Goal: Information Seeking & Learning: Check status

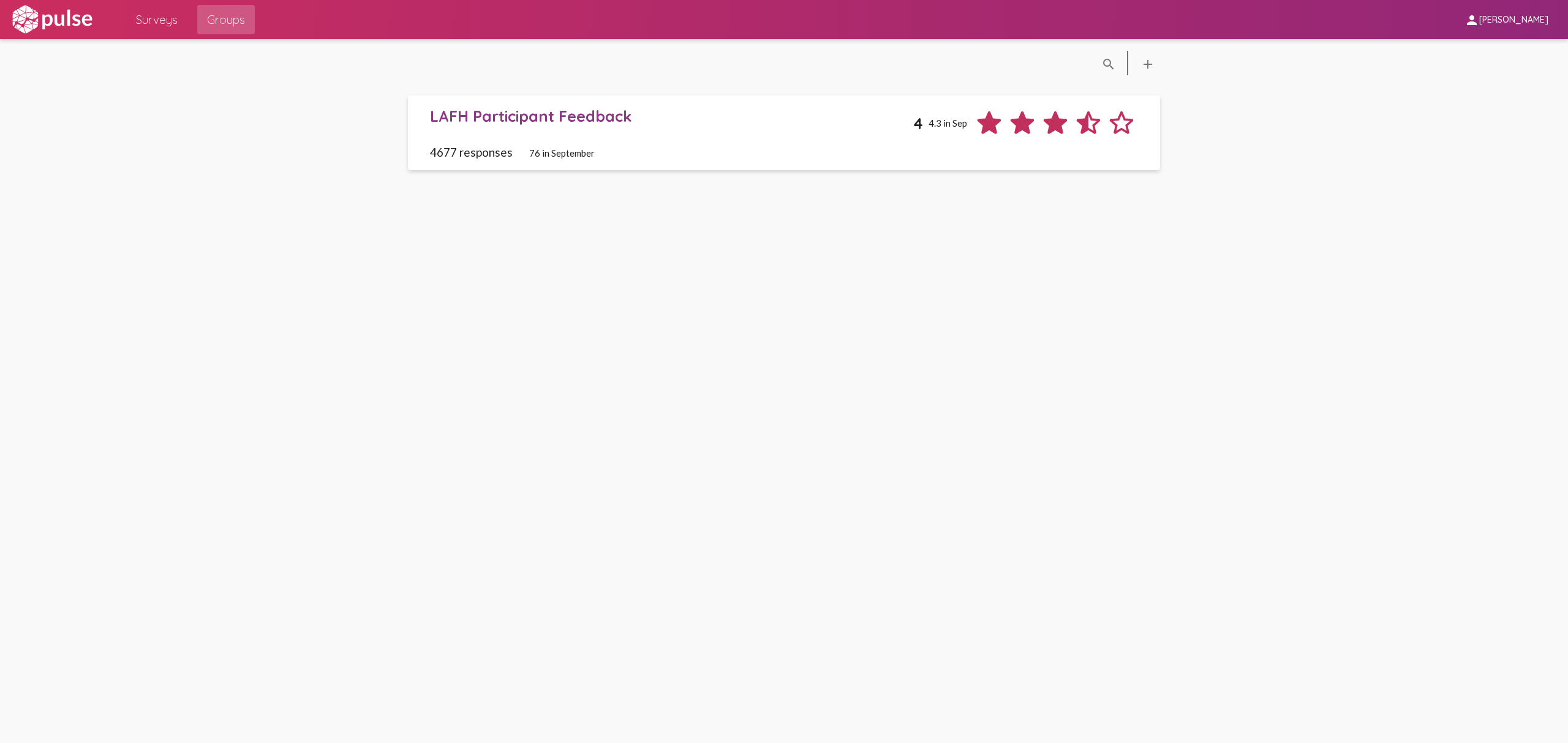
click at [726, 135] on div "LAFH Participant Feedback 4 4.3 in Sep" at bounding box center [784, 123] width 708 height 33
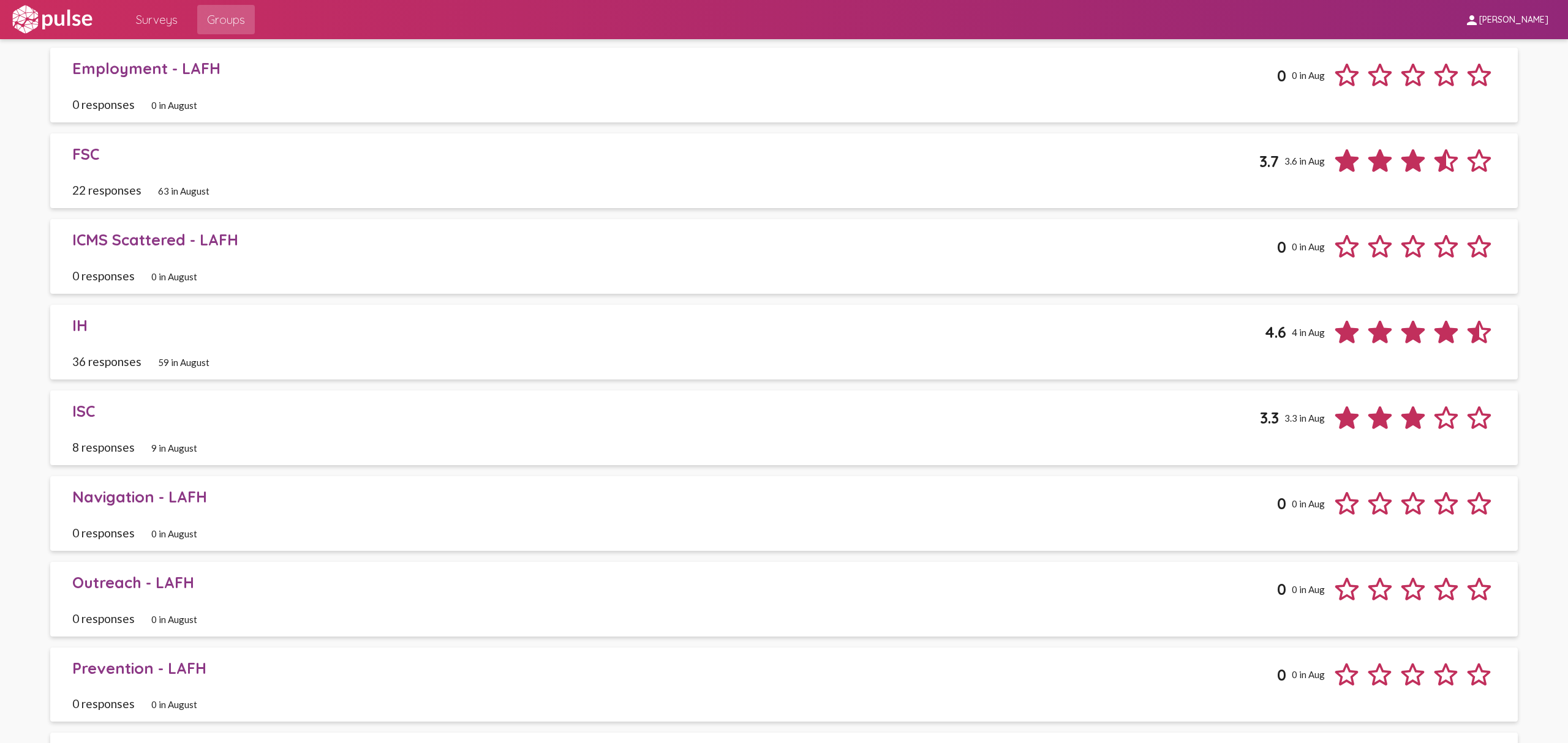
scroll to position [1387, 0]
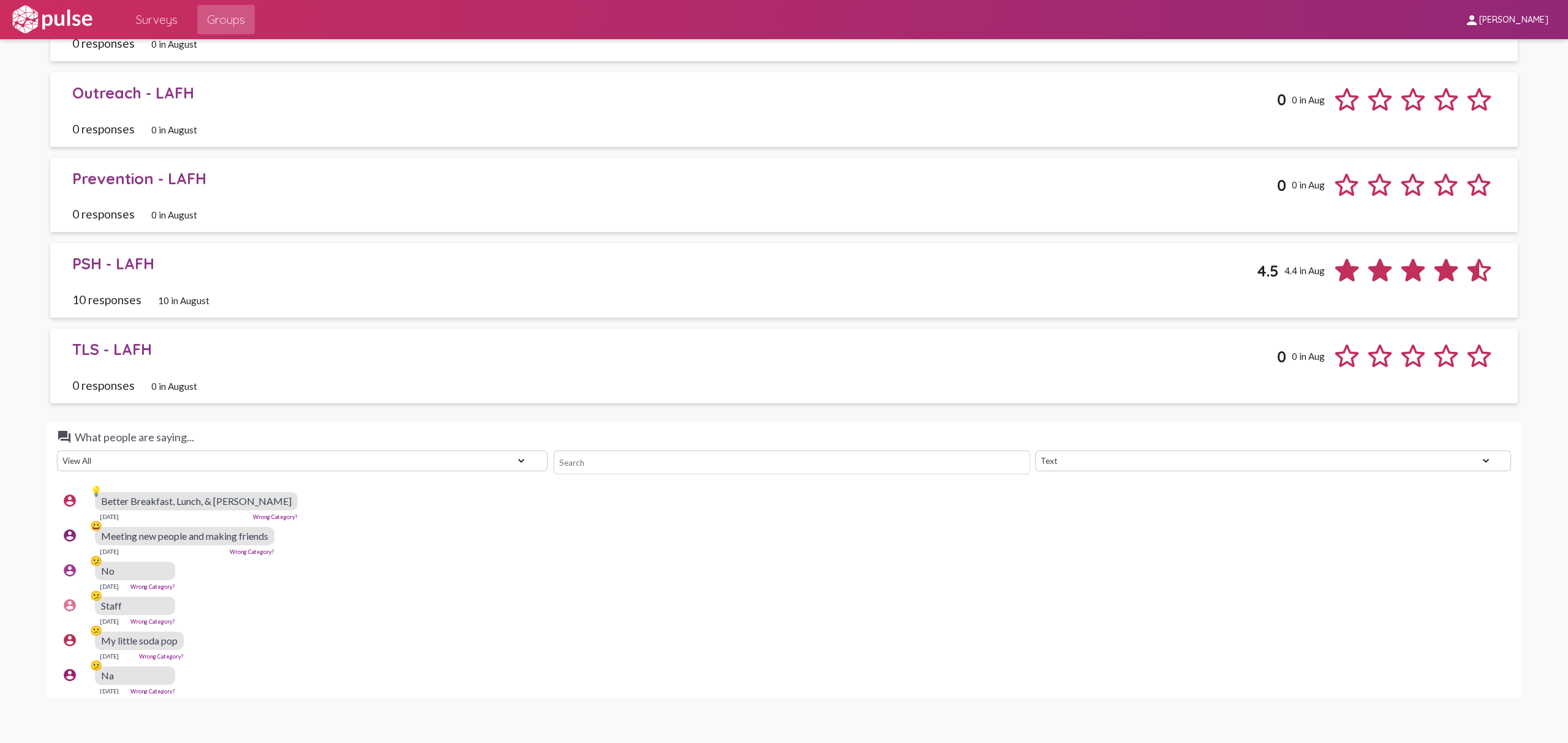
click at [434, 302] on div "10 responses 10 in August" at bounding box center [784, 299] width 1423 height 14
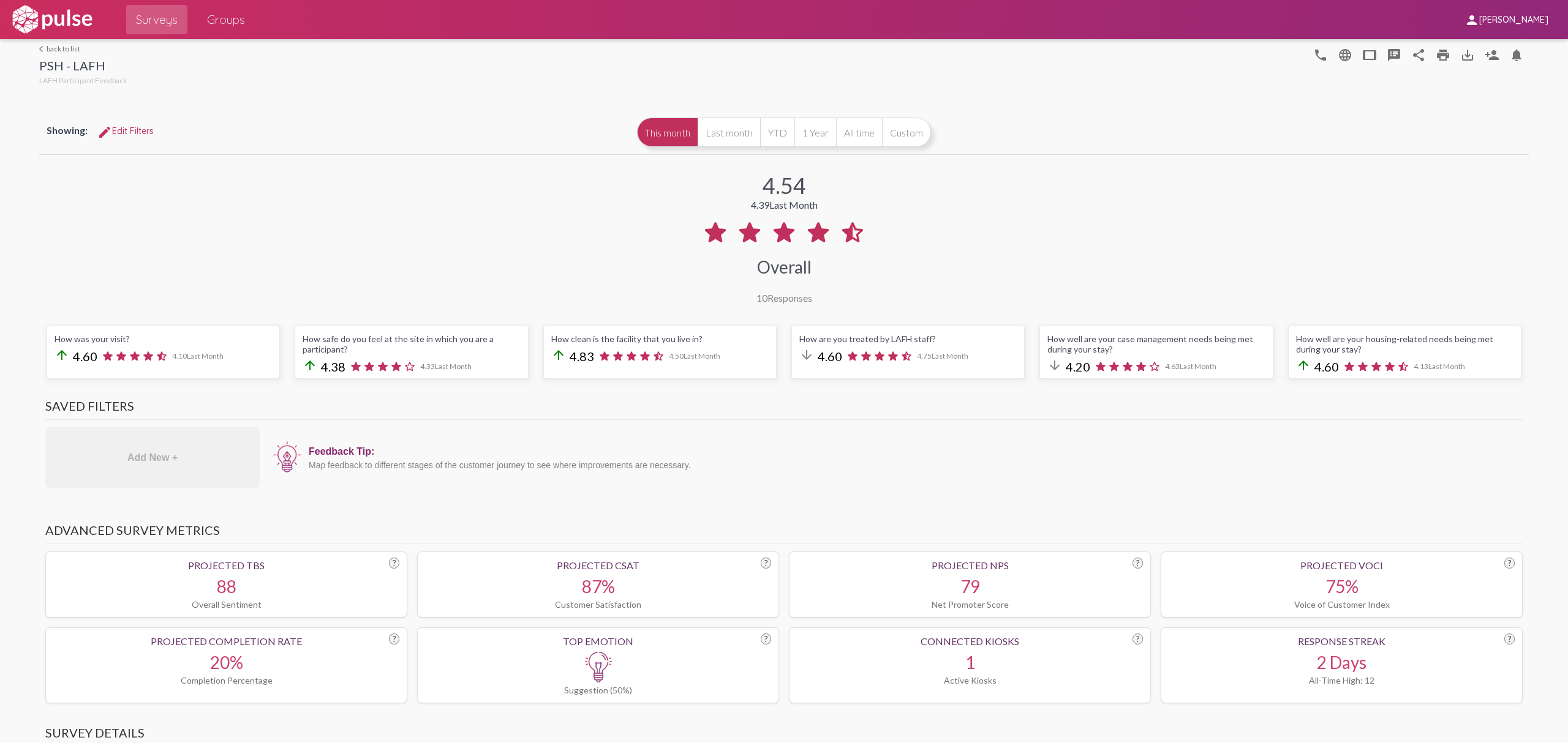
click at [84, 15] on img at bounding box center [52, 19] width 84 height 31
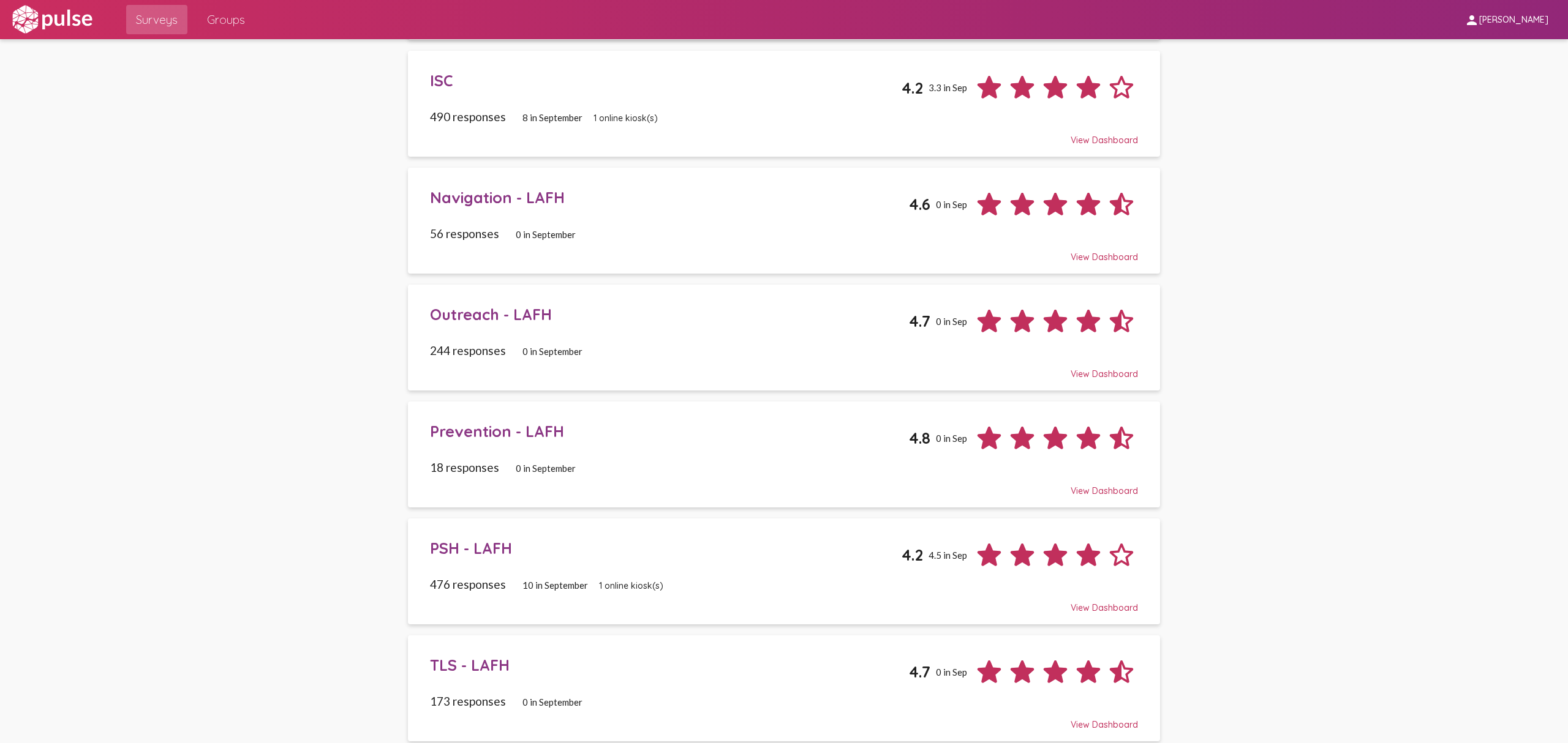
scroll to position [446, 0]
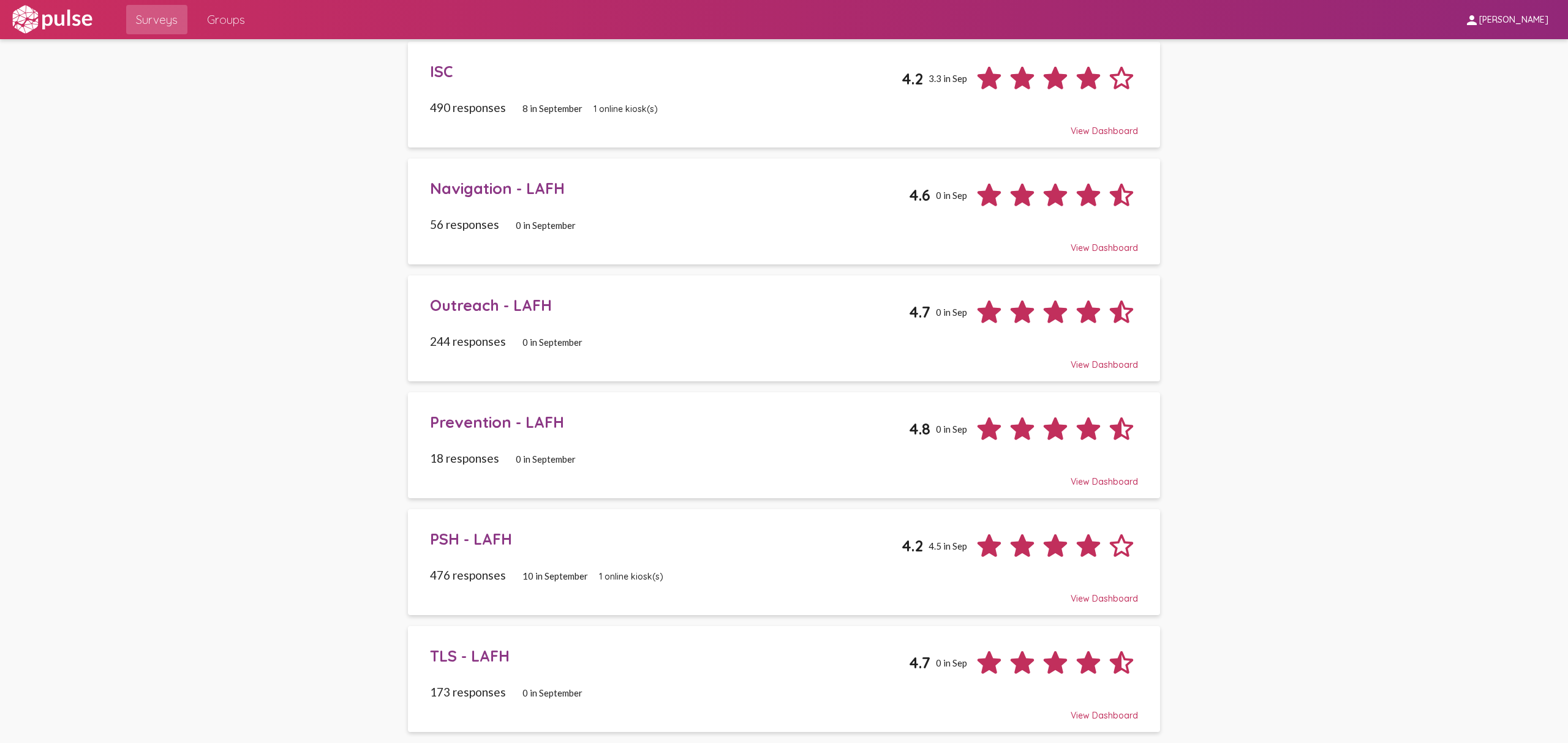
click at [735, 569] on div "476 responses 10 in [DATE] online kiosk(s)" at bounding box center [784, 575] width 708 height 14
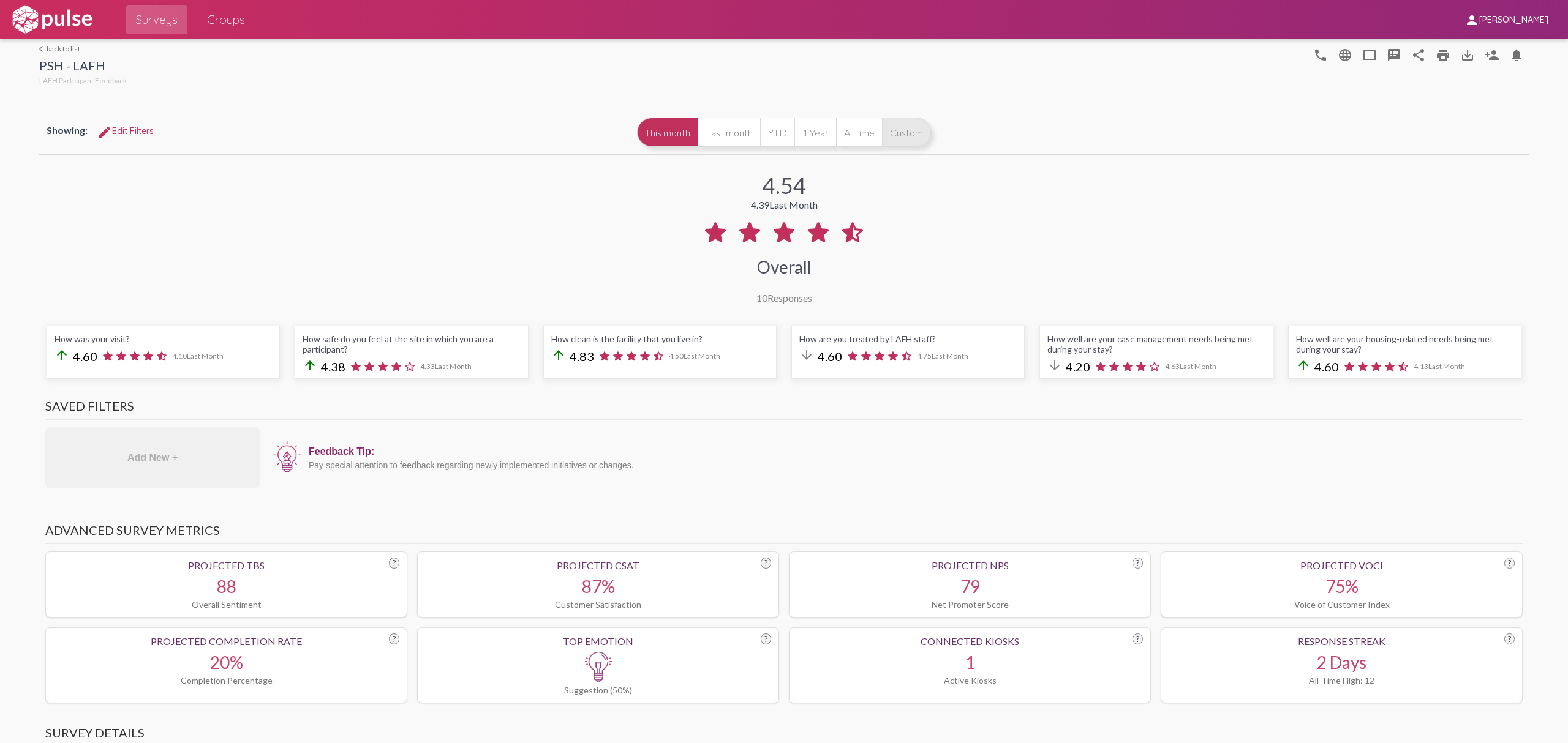
click at [899, 130] on button "Custom" at bounding box center [906, 132] width 49 height 29
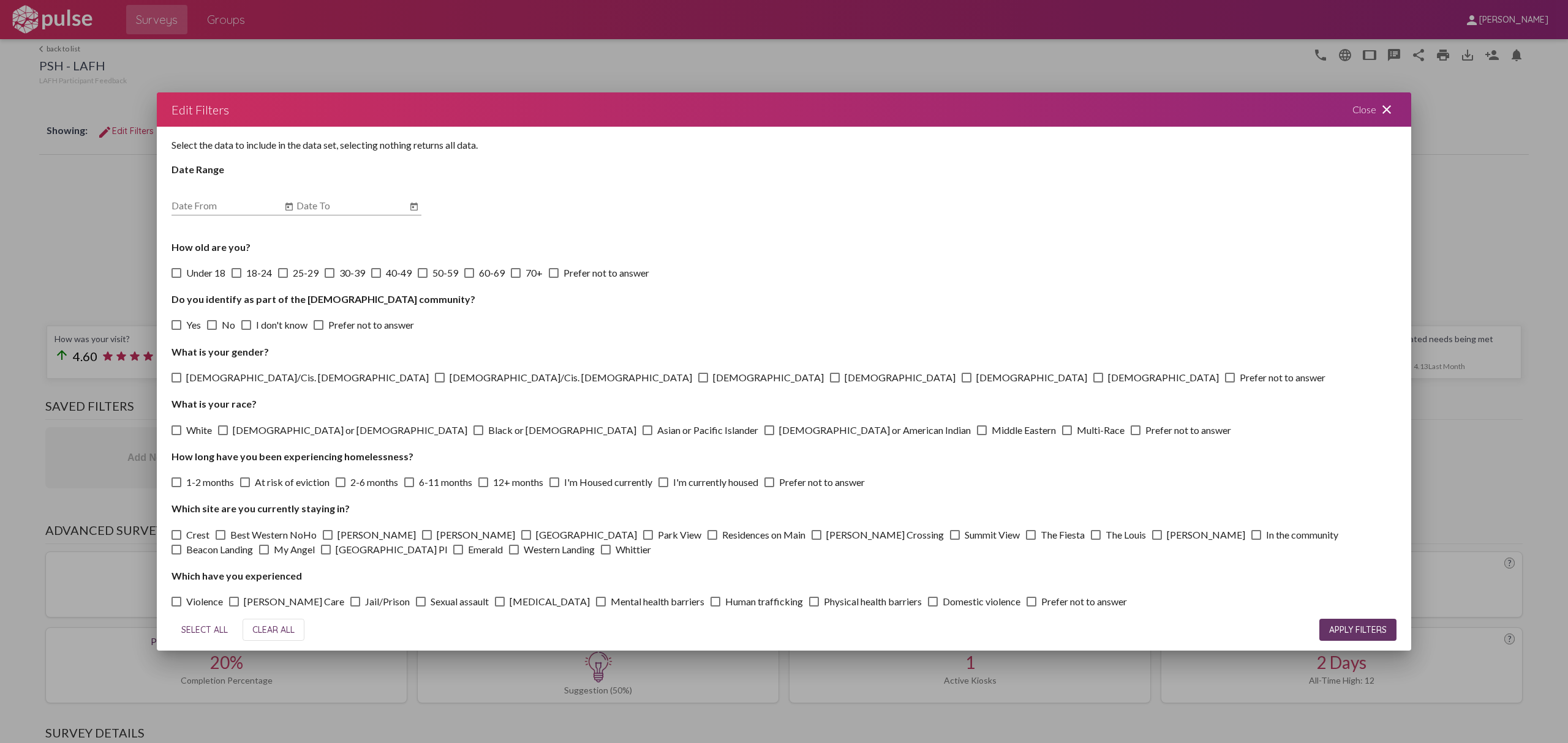
click at [114, 202] on div at bounding box center [784, 371] width 1568 height 743
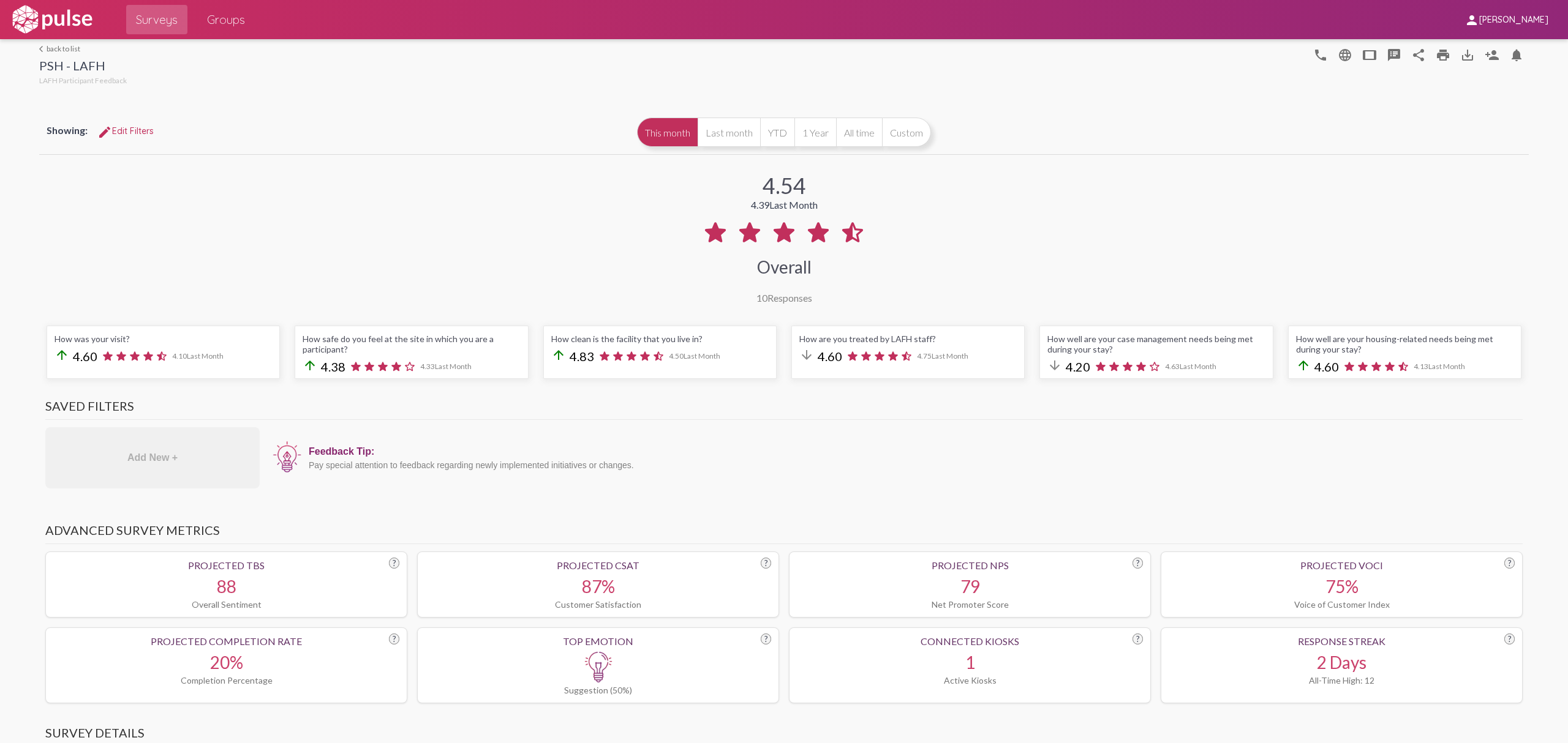
click at [61, 13] on img at bounding box center [52, 19] width 84 height 31
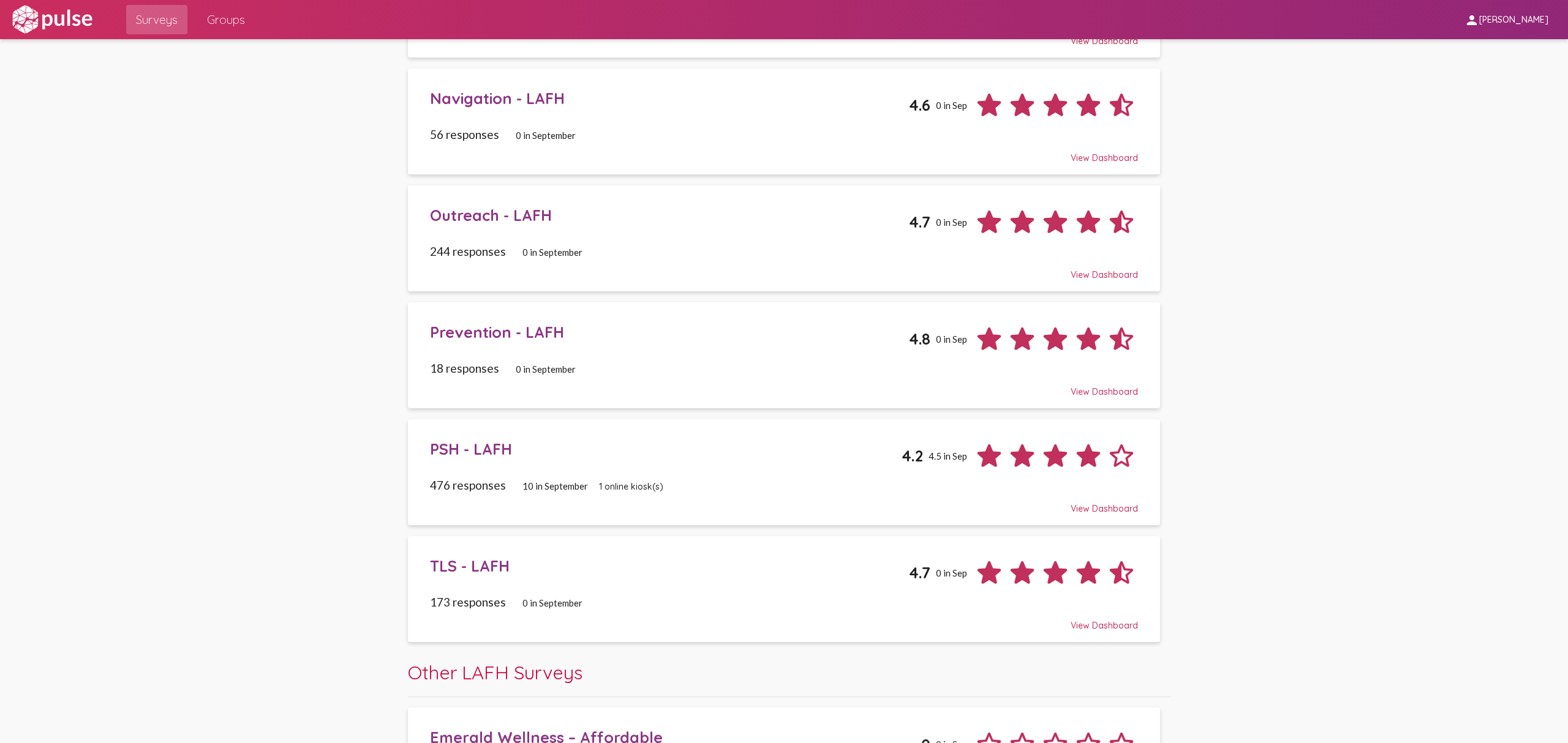
scroll to position [620, 0]
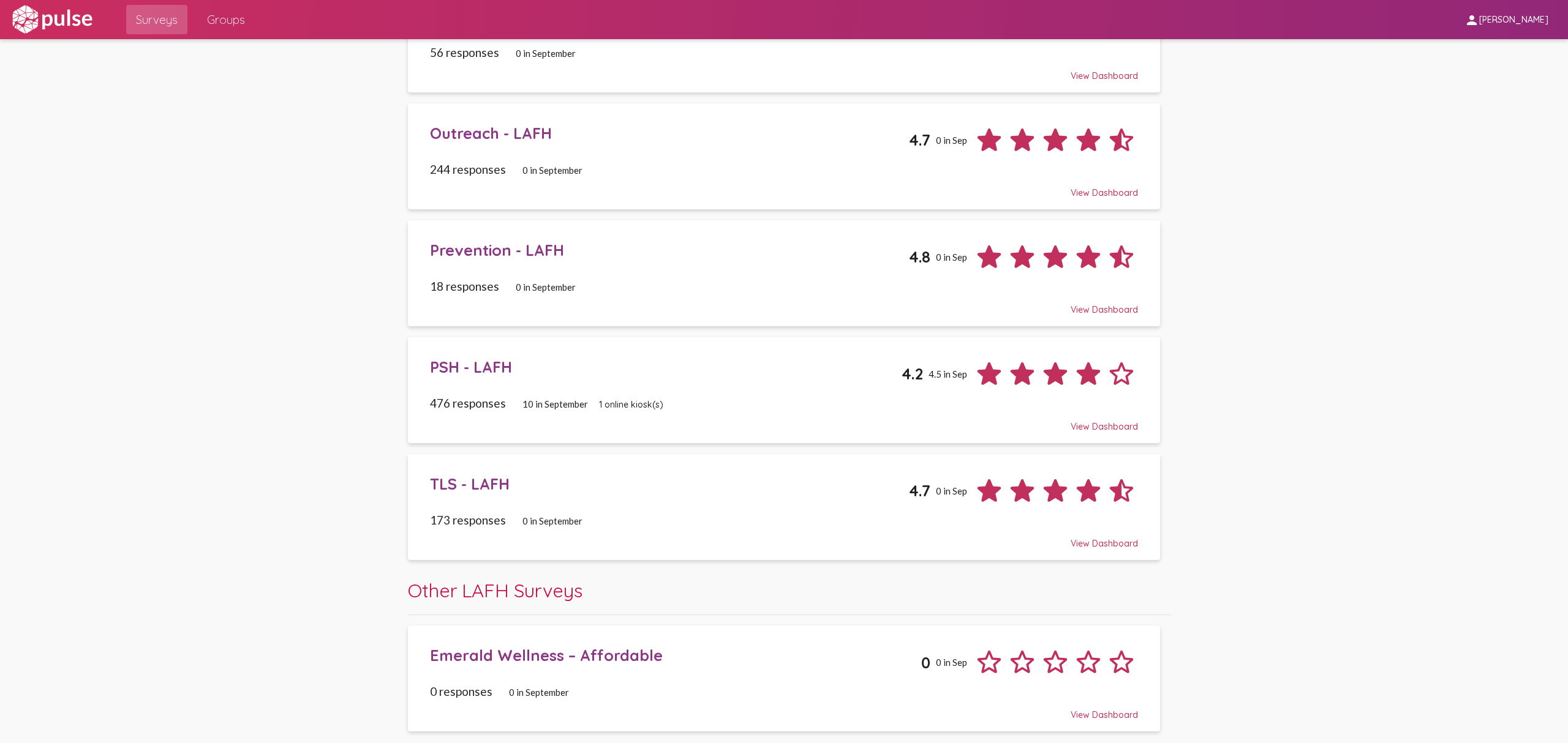
click at [888, 686] on div "0 responses 0 in September" at bounding box center [784, 691] width 708 height 14
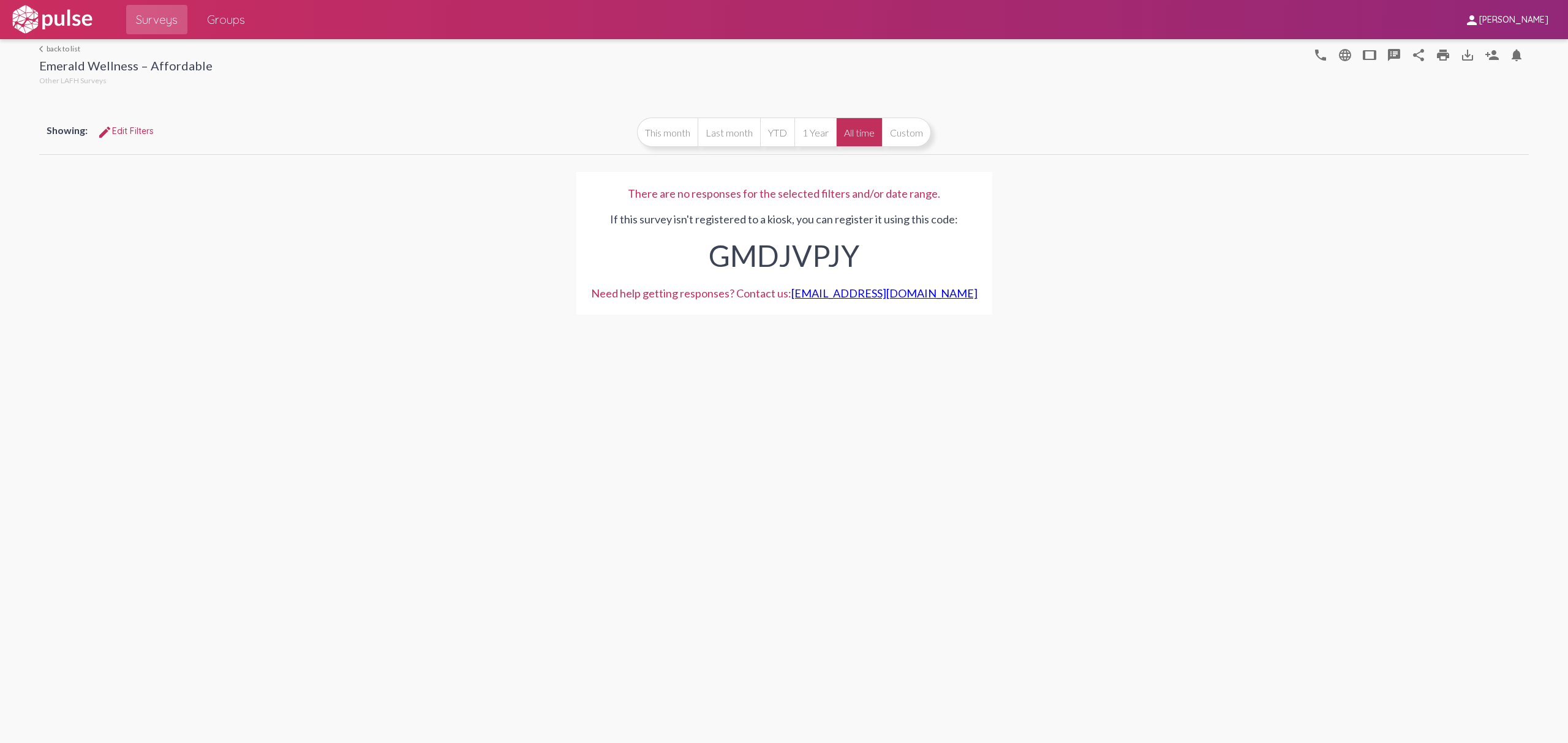
click at [86, 11] on img at bounding box center [52, 19] width 84 height 31
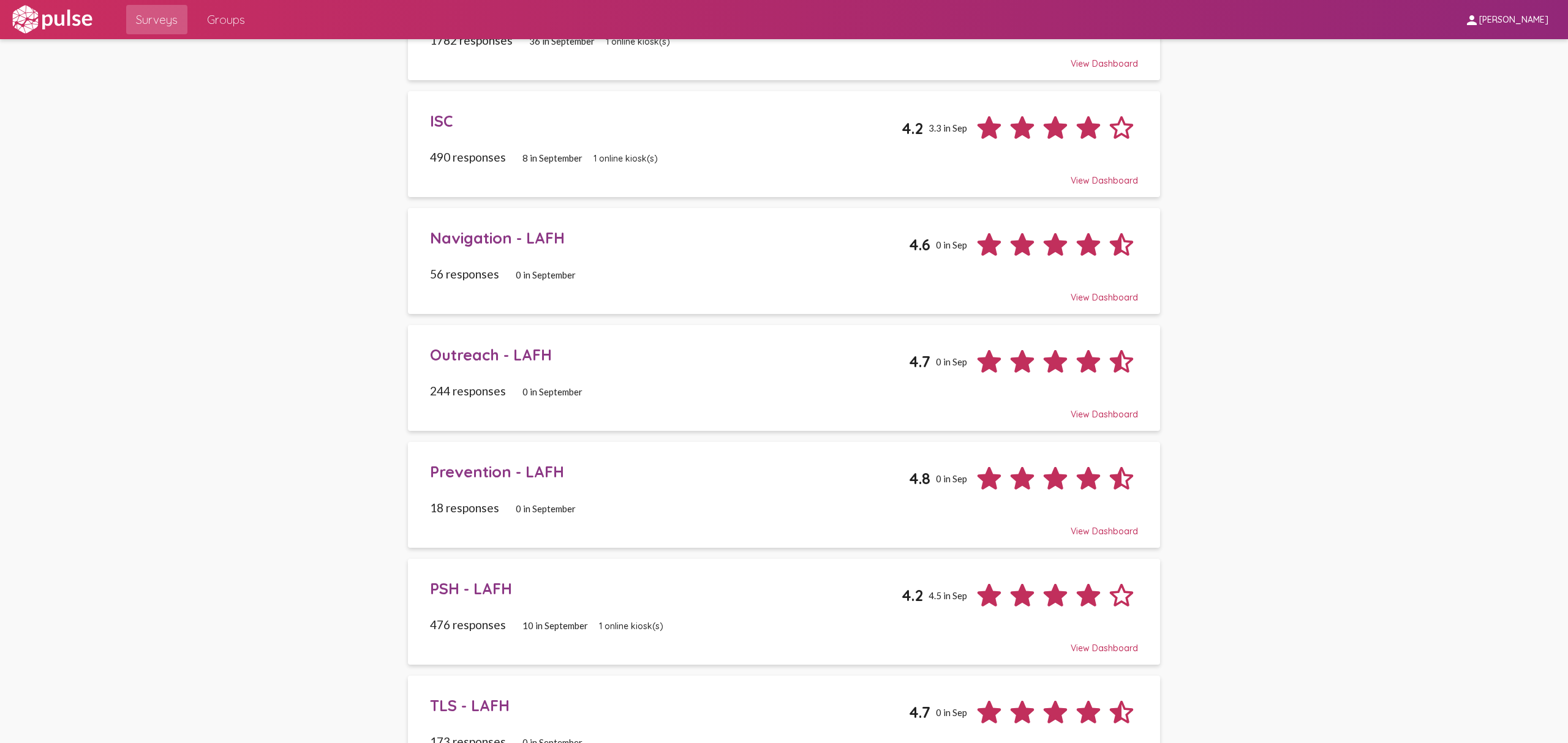
scroll to position [375, 0]
